Goal: Information Seeking & Learning: Learn about a topic

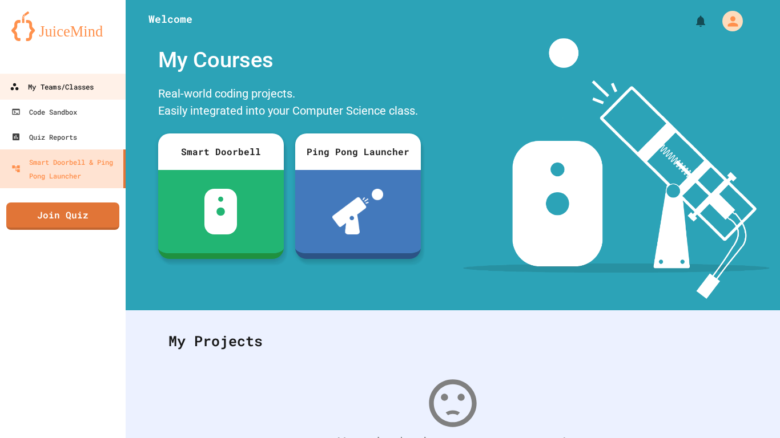
click at [86, 95] on link "My Teams/Classes" at bounding box center [63, 87] width 130 height 26
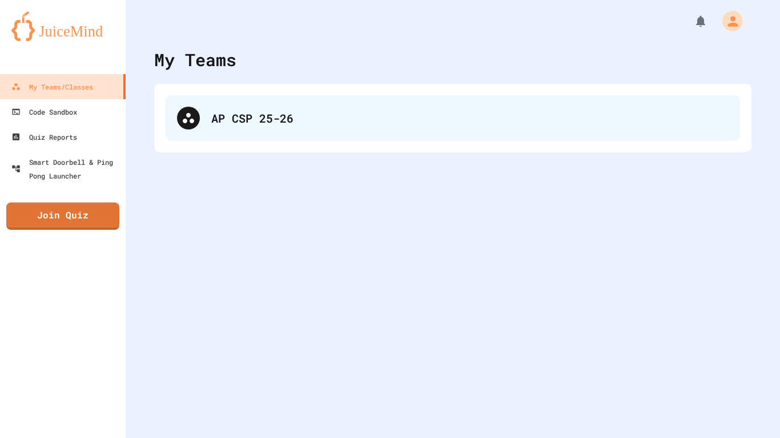
click at [320, 118] on div "AP CSP 25-26" at bounding box center [469, 118] width 517 height 17
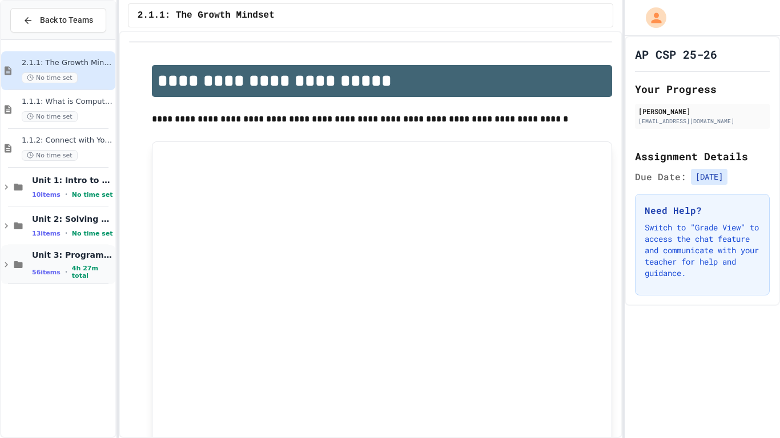
click at [71, 255] on span "Unit 3: Programming with Python" at bounding box center [72, 255] width 81 height 10
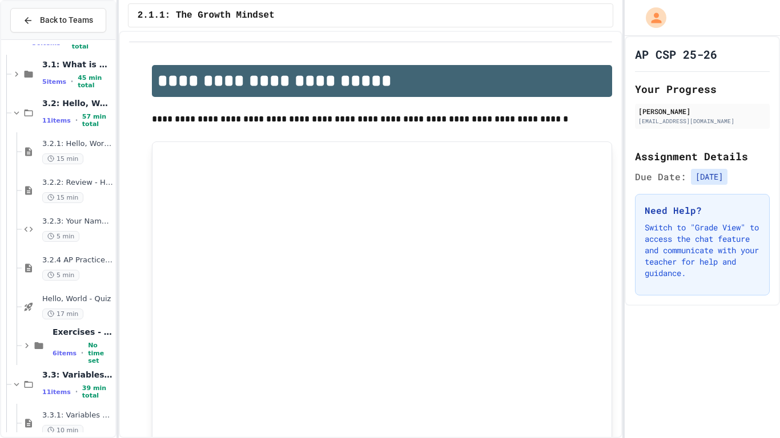
scroll to position [241, 0]
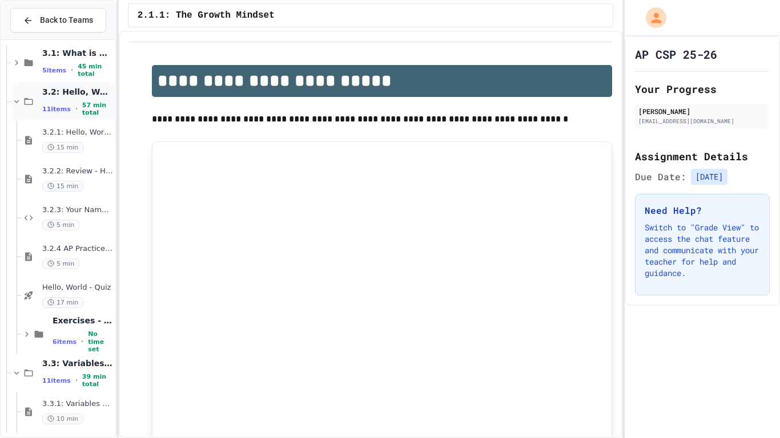
click at [83, 88] on span "3.2: Hello, World!" at bounding box center [77, 92] width 71 height 10
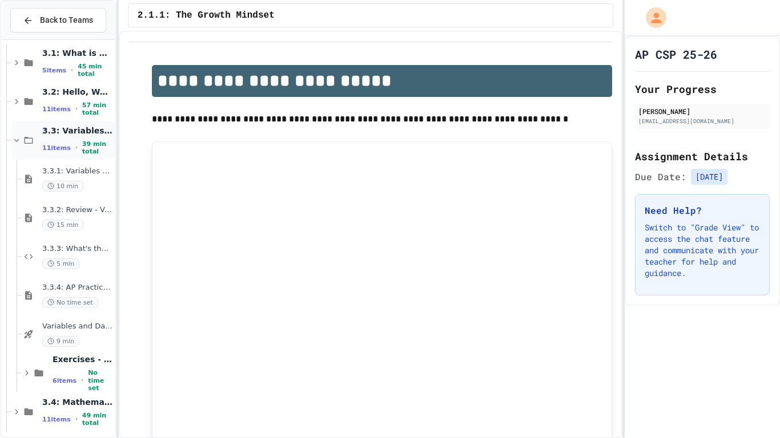
click at [88, 127] on span "3.3: Variables and Data Types" at bounding box center [77, 131] width 71 height 10
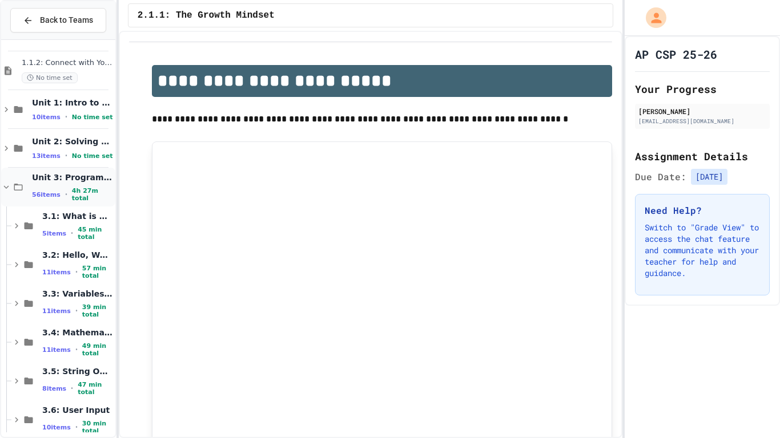
scroll to position [91, 0]
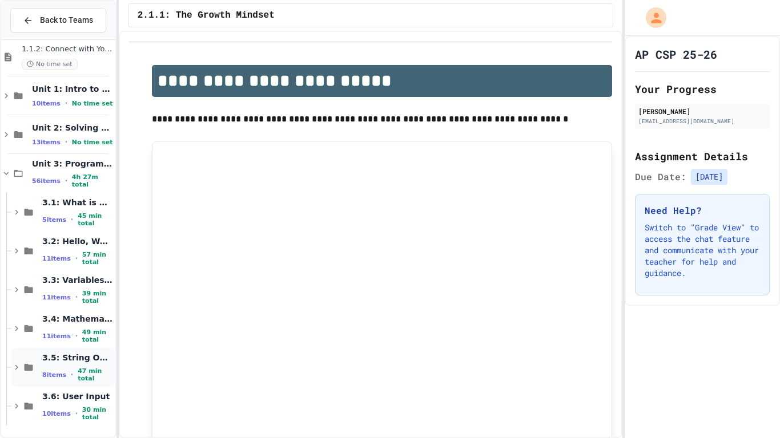
click at [69, 369] on div "3.5: String Operators 8 items • 47 min total" at bounding box center [77, 368] width 71 height 30
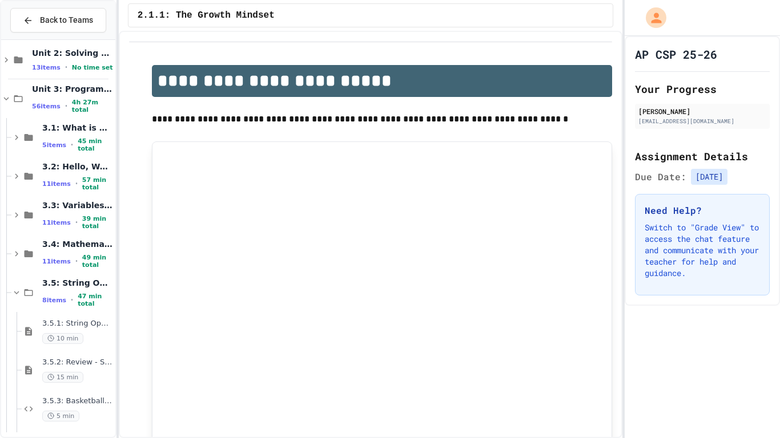
scroll to position [167, 0]
click at [71, 338] on span "10 min" at bounding box center [62, 337] width 41 height 11
